Goal: Book appointment/travel/reservation

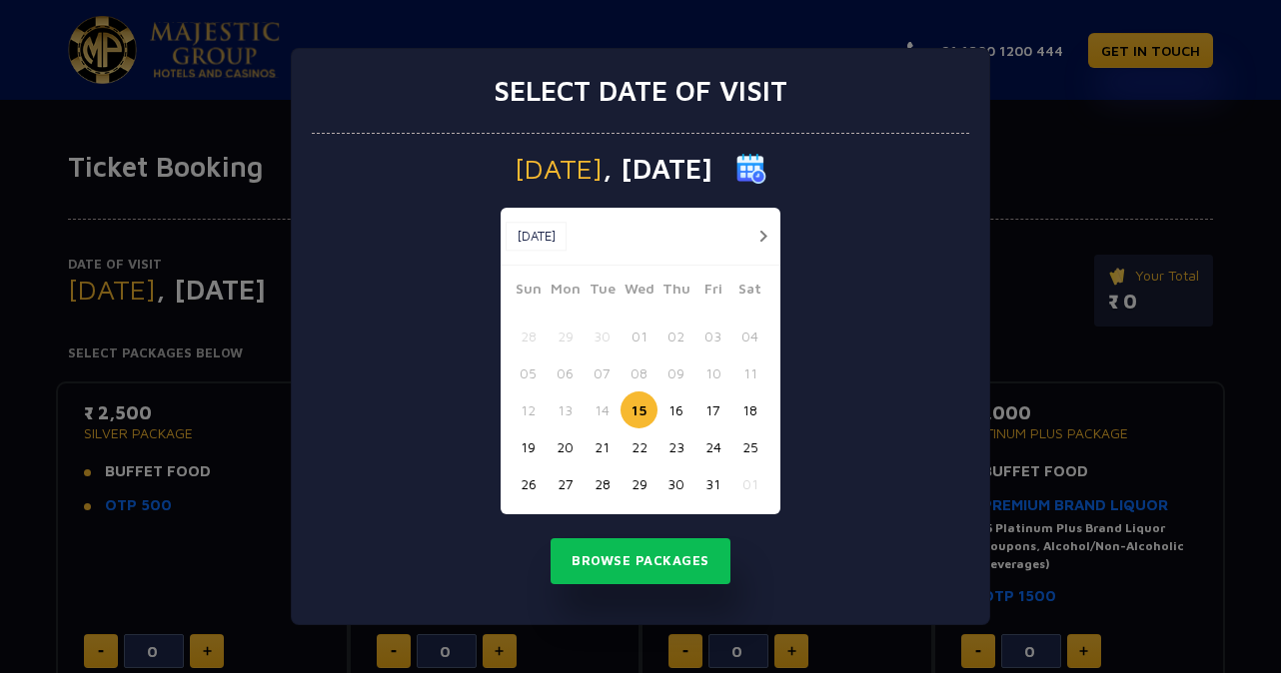
click at [569, 445] on button "20" at bounding box center [564, 447] width 37 height 37
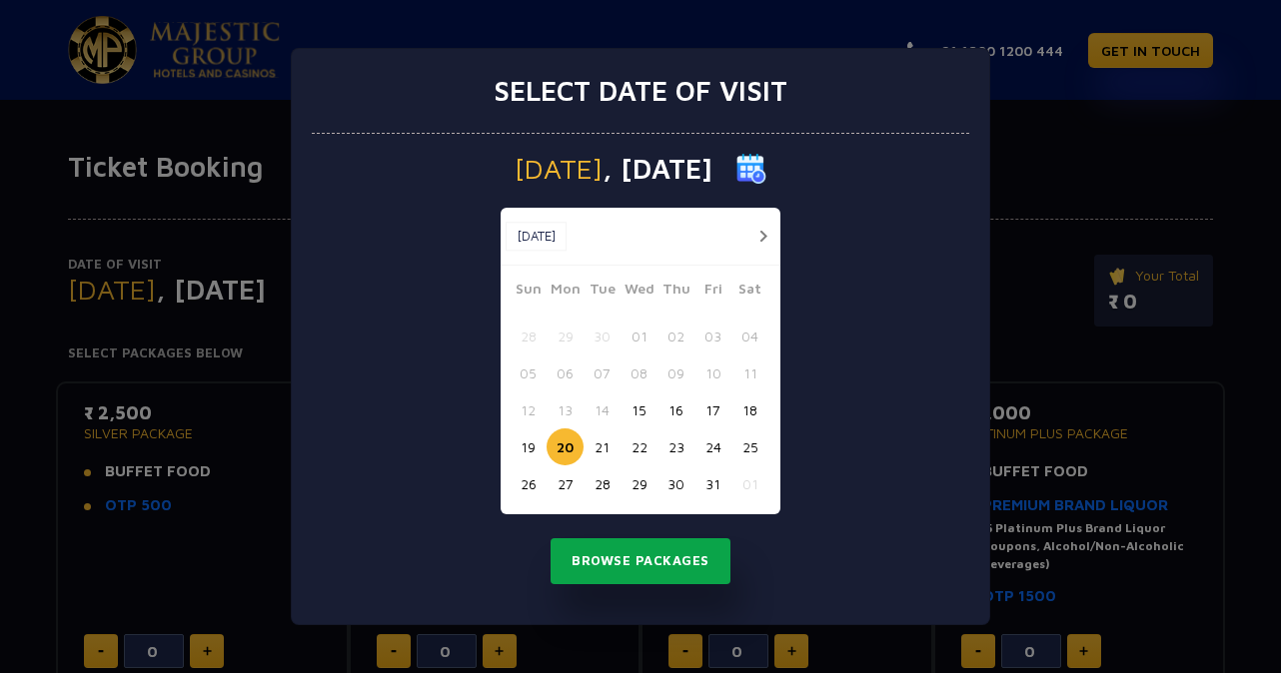
click at [659, 565] on button "Browse Packages" at bounding box center [640, 561] width 180 height 46
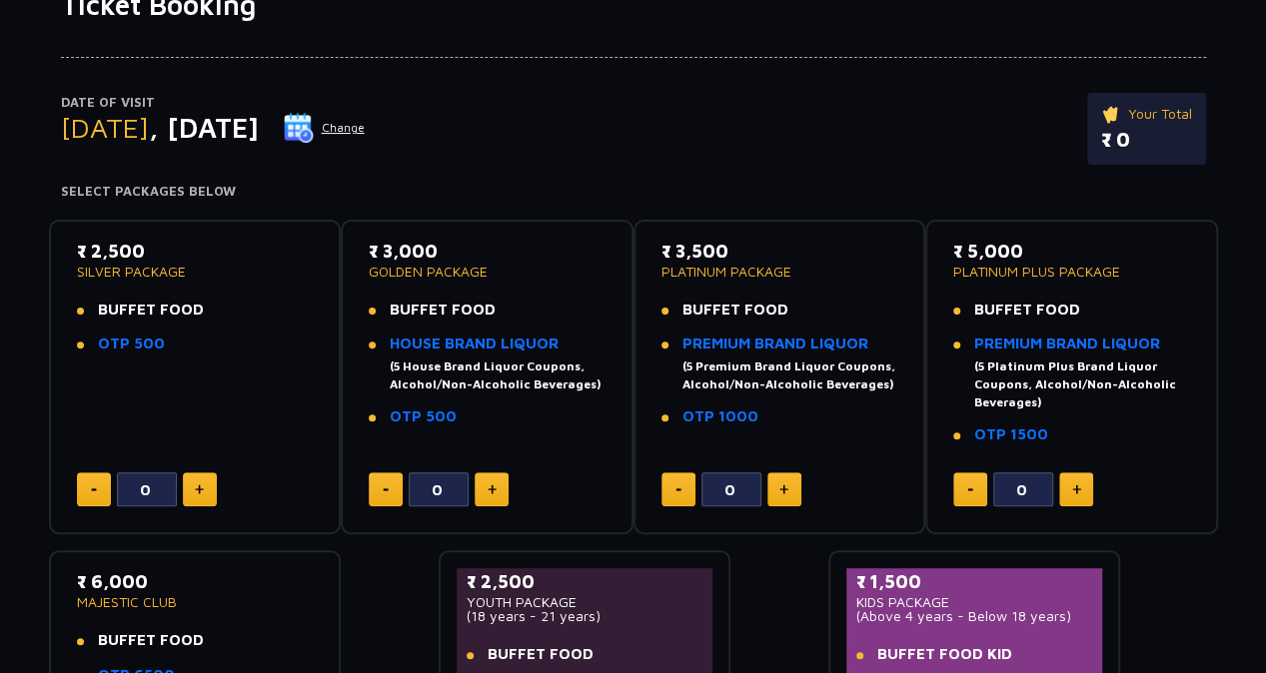
scroll to position [171, 0]
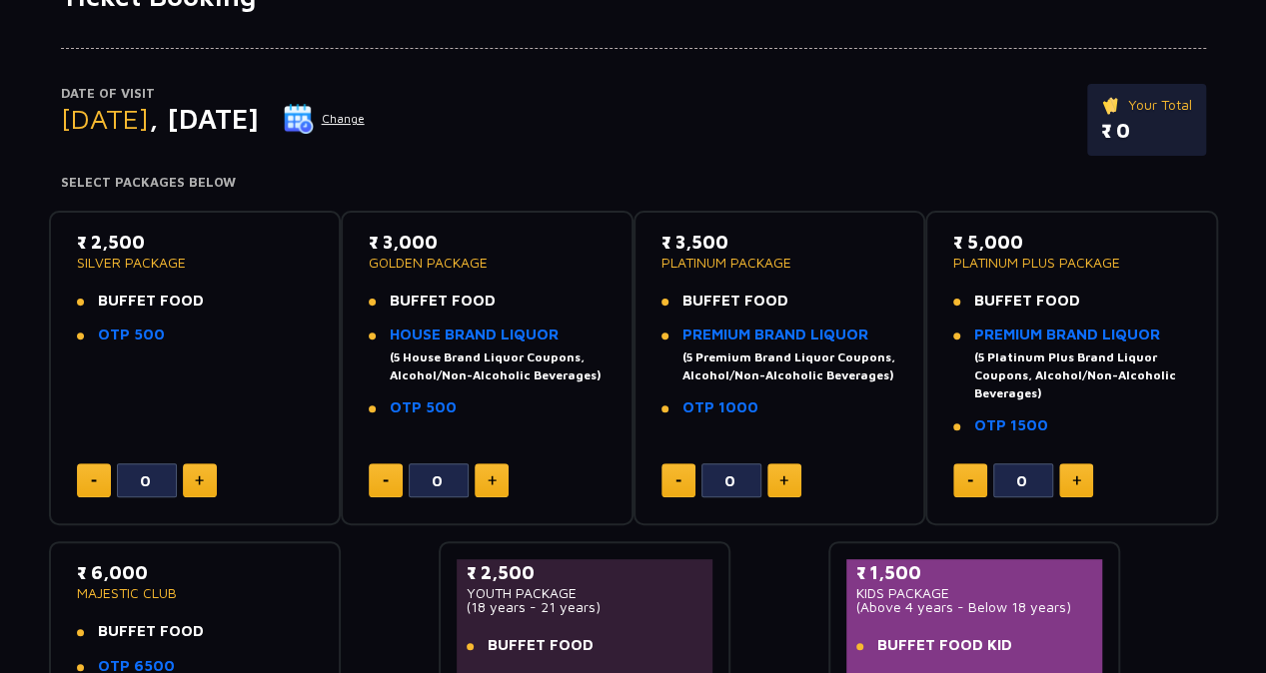
click at [788, 479] on button at bounding box center [784, 480] width 34 height 34
type input "2"
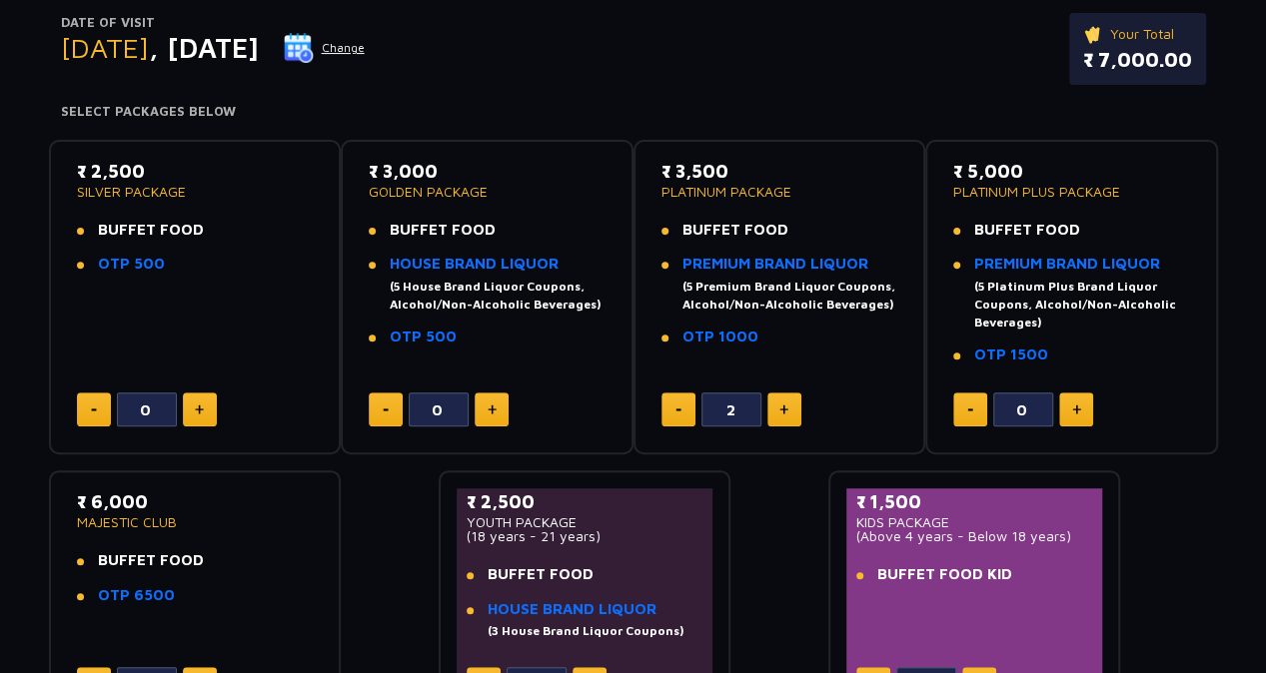
scroll to position [243, 0]
click at [491, 404] on img at bounding box center [491, 409] width 9 height 10
click at [381, 409] on button at bounding box center [386, 409] width 34 height 34
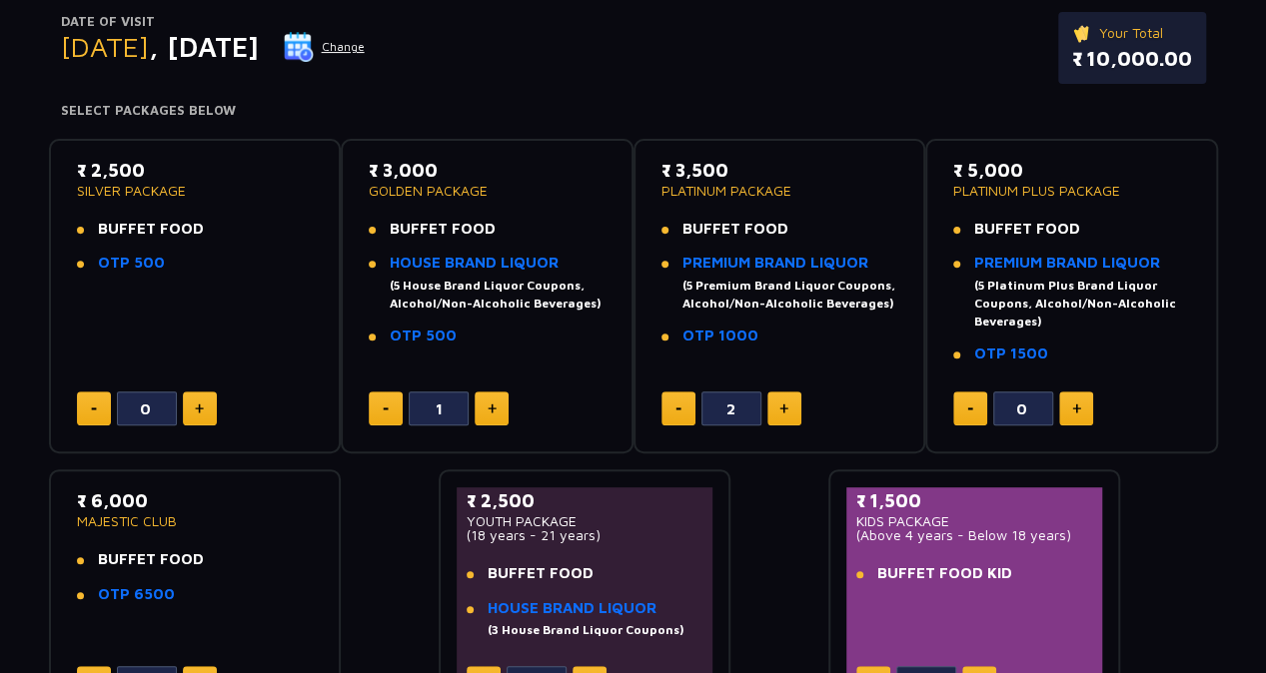
click at [381, 409] on button at bounding box center [386, 409] width 34 height 34
type input "0"
click at [783, 407] on img at bounding box center [783, 409] width 9 height 10
type input "4"
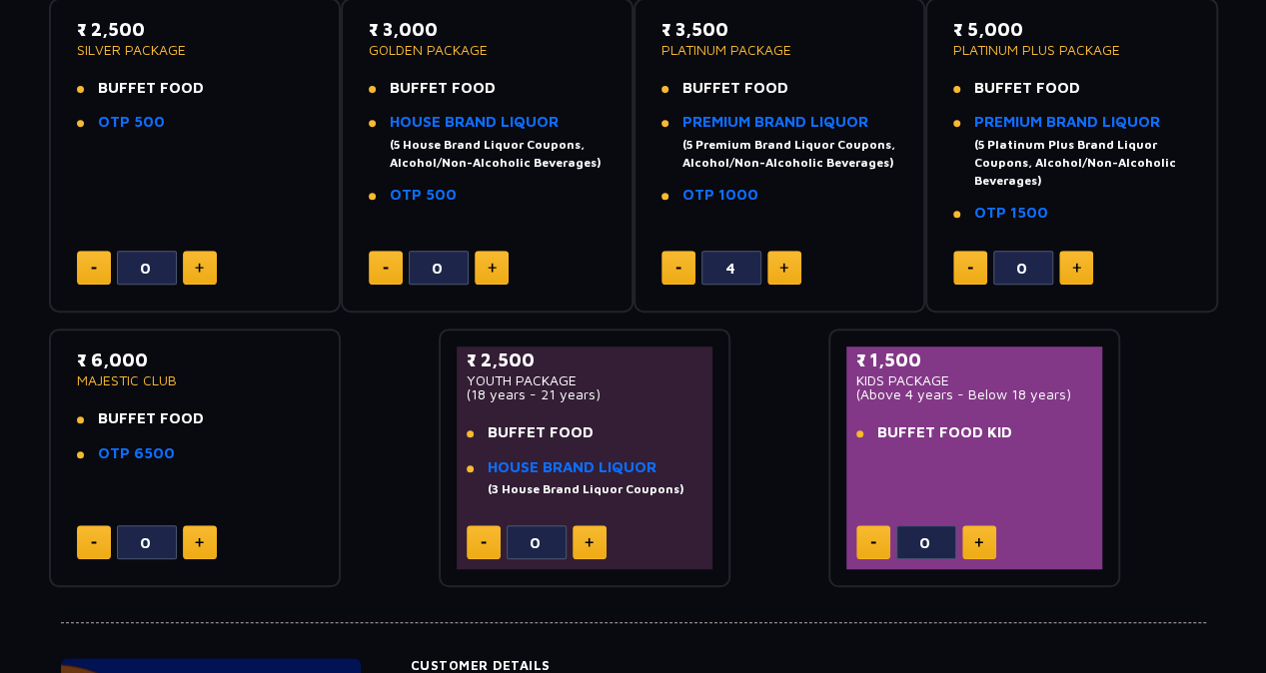
scroll to position [0, 0]
